Goal: Information Seeking & Learning: Learn about a topic

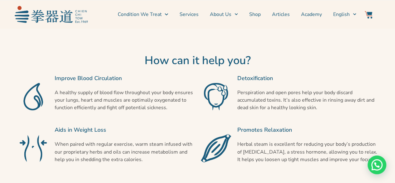
scroll to position [437, 0]
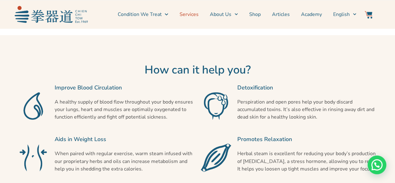
click at [191, 16] on link "Services" at bounding box center [188, 15] width 19 height 16
click at [195, 15] on link "Services" at bounding box center [188, 15] width 19 height 16
click at [195, 14] on link "Services" at bounding box center [188, 15] width 19 height 16
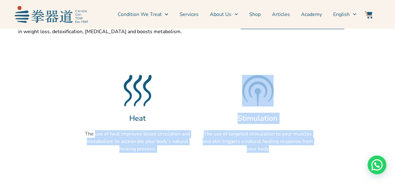
scroll to position [297, 0]
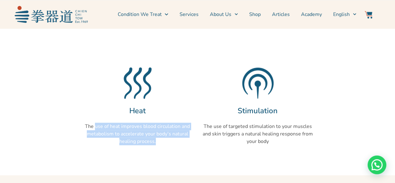
drag, startPoint x: 97, startPoint y: 166, endPoint x: 170, endPoint y: 135, distance: 79.7
click at [170, 135] on p "The use of heat improves blood circulation and metabolism to accelerate your bo…" at bounding box center [137, 133] width 114 height 22
copy p "use of heat improves blood circulation and metabolism to accelerate your body’s…"
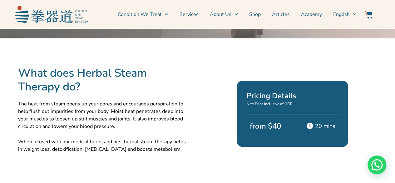
scroll to position [141, 0]
